Goal: Task Accomplishment & Management: Use online tool/utility

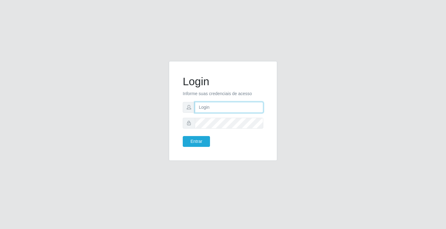
click at [218, 106] on input "text" at bounding box center [229, 107] width 68 height 11
type input "paulo@ideal"
click at [202, 139] on button "Entrar" at bounding box center [196, 141] width 27 height 11
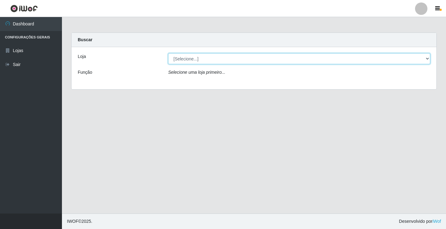
click at [222, 56] on select "[Selecione...] Ideal - Conceição" at bounding box center [299, 58] width 262 height 11
select select "231"
click at [168, 53] on select "[Selecione...] Ideal - Conceição" at bounding box center [299, 58] width 262 height 11
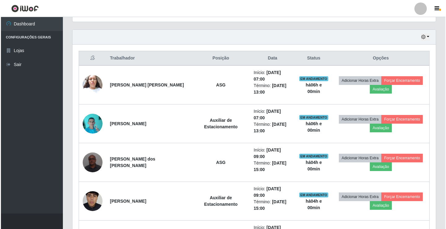
scroll to position [217, 0]
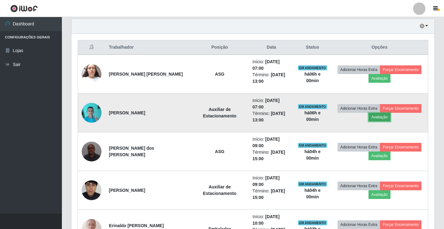
click at [378, 118] on button "Avaliação" at bounding box center [379, 117] width 22 height 9
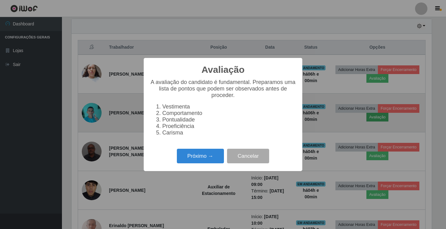
scroll to position [128, 360]
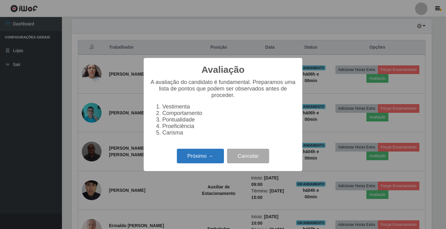
click at [220, 159] on button "Próximo →" at bounding box center [200, 156] width 47 height 15
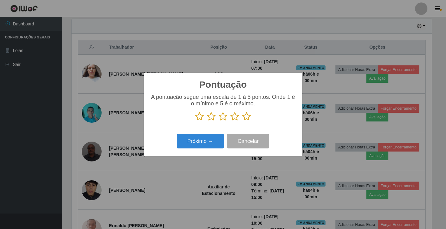
click at [235, 118] on icon at bounding box center [234, 116] width 9 height 9
click at [230, 121] on input "radio" at bounding box center [230, 121] width 0 height 0
click at [212, 141] on button "Próximo →" at bounding box center [200, 141] width 47 height 15
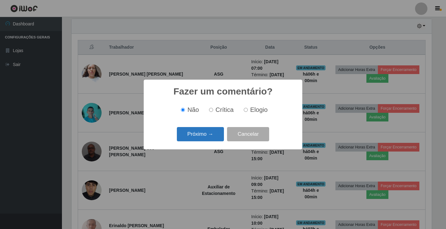
click at [212, 137] on button "Próximo →" at bounding box center [200, 134] width 47 height 15
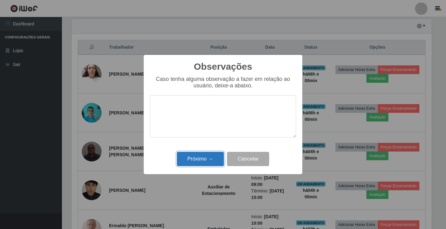
click at [213, 157] on button "Próximo →" at bounding box center [200, 159] width 47 height 15
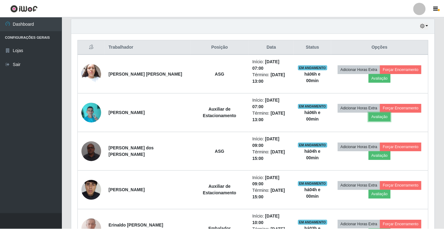
scroll to position [128, 363]
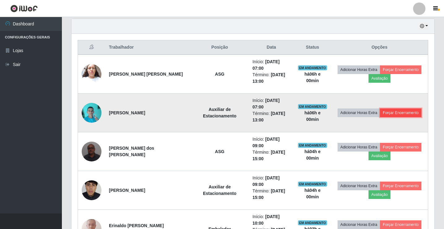
click at [395, 112] on button "Forçar Encerramento" at bounding box center [400, 112] width 41 height 9
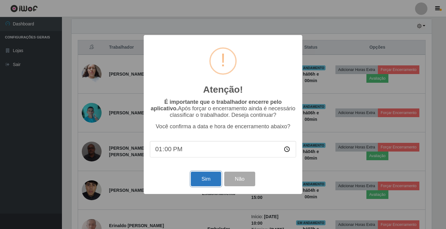
click at [203, 178] on button "Sim" at bounding box center [206, 178] width 30 height 15
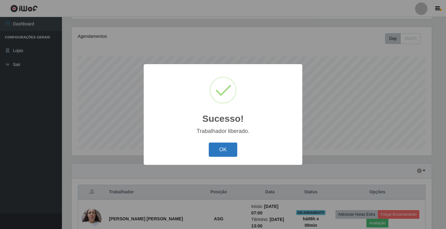
click at [218, 147] on button "OK" at bounding box center [223, 149] width 29 height 15
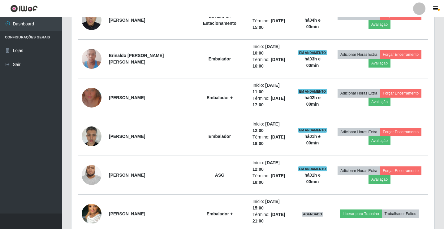
scroll to position [351, 0]
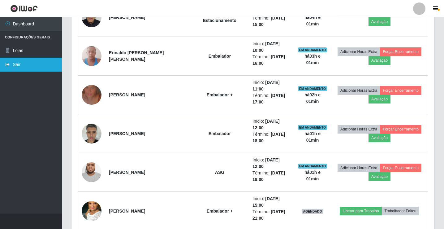
click at [24, 62] on link "Sair" at bounding box center [31, 65] width 62 height 14
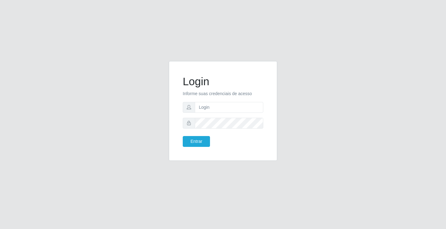
click at [125, 148] on div "Login Informe suas credenciais de acesso Entrar" at bounding box center [222, 114] width 353 height 107
click at [219, 109] on input "text" at bounding box center [229, 107] width 68 height 11
click at [183, 136] on button "Entrar" at bounding box center [196, 141] width 27 height 11
click at [194, 144] on body "Login Informe suas credenciais de acesso joab@ideal Entrar" at bounding box center [223, 114] width 446 height 229
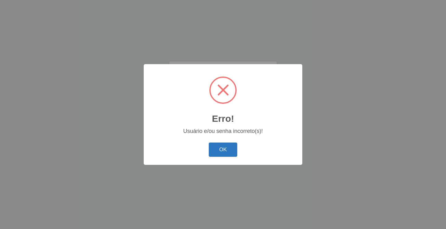
click at [227, 154] on button "OK" at bounding box center [223, 149] width 29 height 15
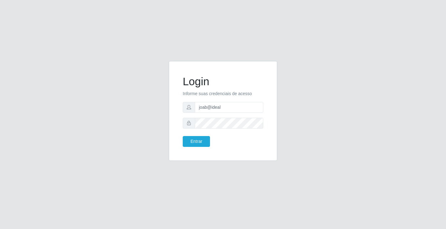
click at [299, 75] on div "Login Informe suas credenciais de acesso joab@ideal Entrar" at bounding box center [222, 114] width 353 height 107
click at [225, 106] on input "joab@ideal" at bounding box center [229, 107] width 68 height 11
type input "j"
click at [201, 104] on input "text" at bounding box center [229, 107] width 68 height 11
type input "[PERSON_NAME]"
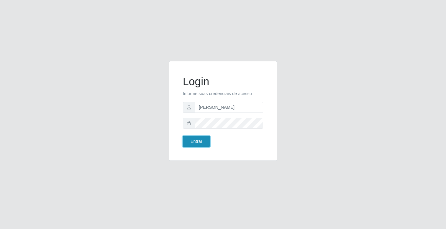
click at [195, 142] on button "Entrar" at bounding box center [196, 141] width 27 height 11
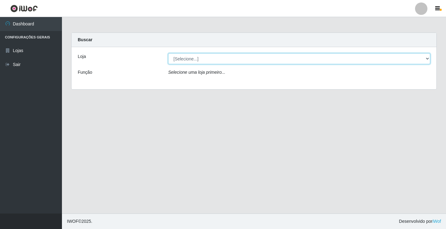
click at [187, 57] on select "[Selecione...] Ideal - Conceição" at bounding box center [299, 58] width 262 height 11
select select "231"
click at [168, 53] on select "[Selecione...] Ideal - Conceição" at bounding box center [299, 58] width 262 height 11
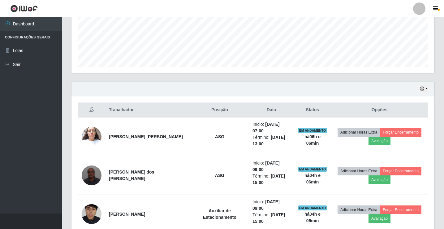
scroll to position [155, 0]
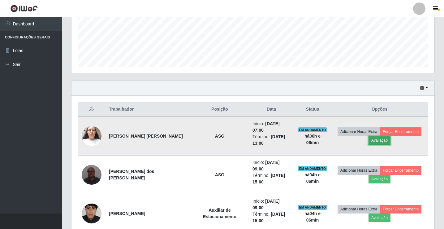
click at [374, 142] on button "Avaliação" at bounding box center [379, 140] width 22 height 9
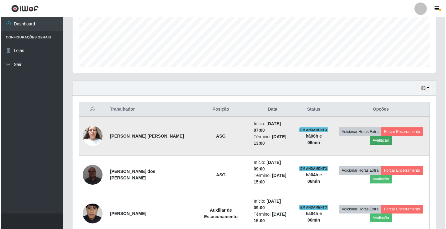
scroll to position [128, 360]
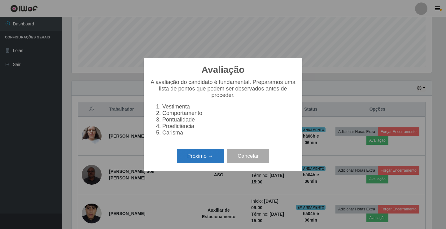
click at [192, 159] on button "Próximo →" at bounding box center [200, 156] width 47 height 15
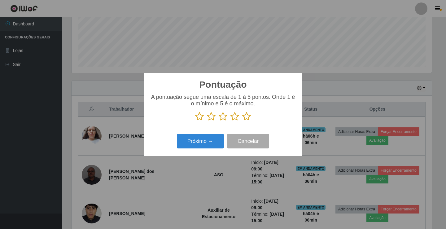
scroll to position [309263, 309031]
click at [247, 116] on icon at bounding box center [246, 116] width 9 height 9
click at [242, 121] on input "radio" at bounding box center [242, 121] width 0 height 0
click at [187, 140] on button "Próximo →" at bounding box center [200, 141] width 47 height 15
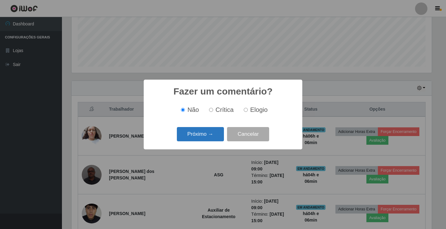
click at [190, 139] on button "Próximo →" at bounding box center [200, 134] width 47 height 15
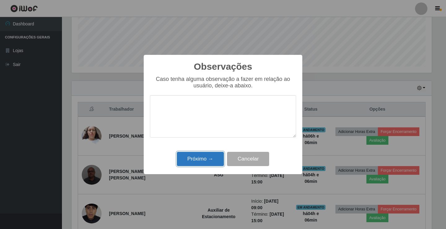
click at [190, 157] on button "Próximo →" at bounding box center [200, 159] width 47 height 15
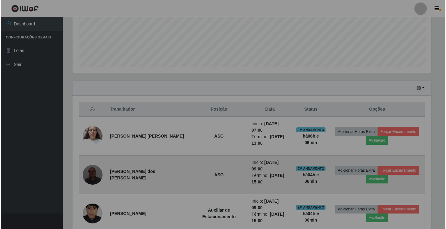
scroll to position [128, 363]
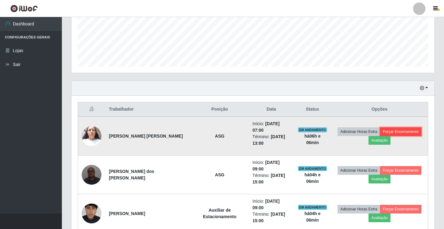
click at [402, 133] on button "Forçar Encerramento" at bounding box center [400, 131] width 41 height 9
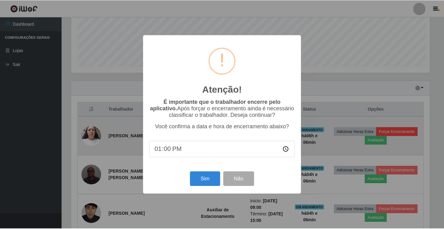
scroll to position [128, 360]
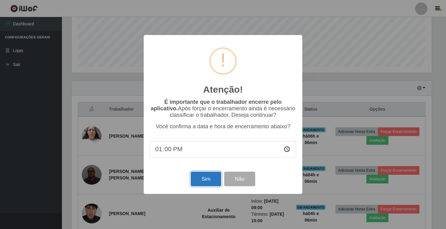
click at [210, 179] on button "Sim" at bounding box center [206, 178] width 30 height 15
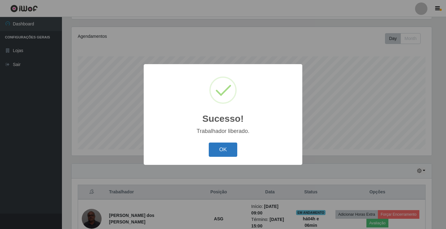
click at [223, 155] on button "OK" at bounding box center [223, 149] width 29 height 15
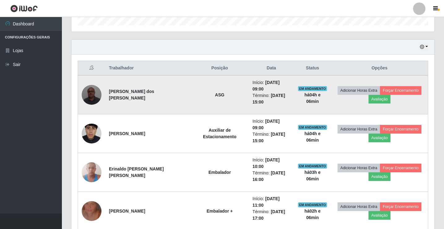
scroll to position [227, 0]
